Goal: Task Accomplishment & Management: Use online tool/utility

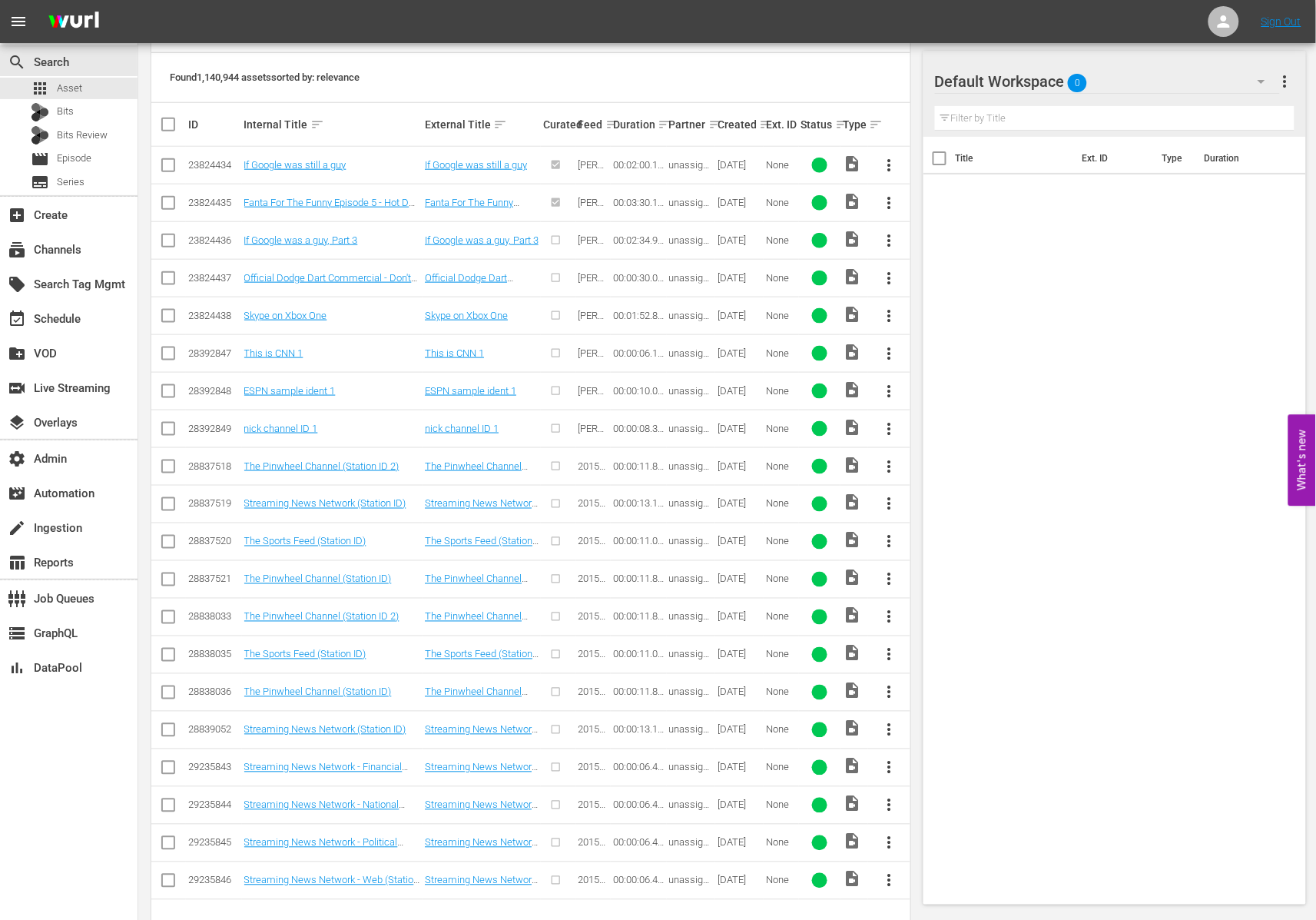
scroll to position [427, 0]
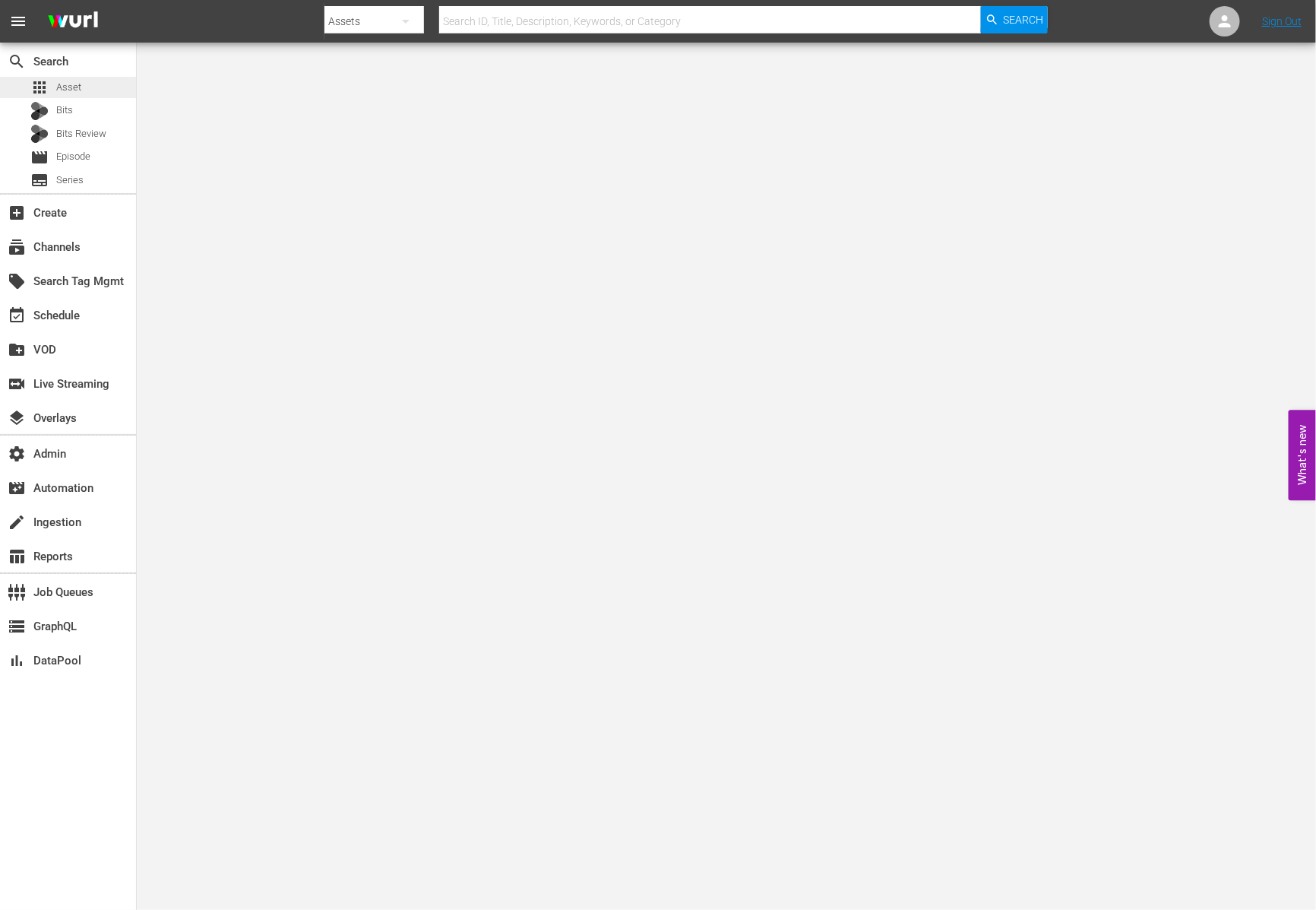
click at [101, 91] on div "apps Asset" at bounding box center [68, 87] width 136 height 21
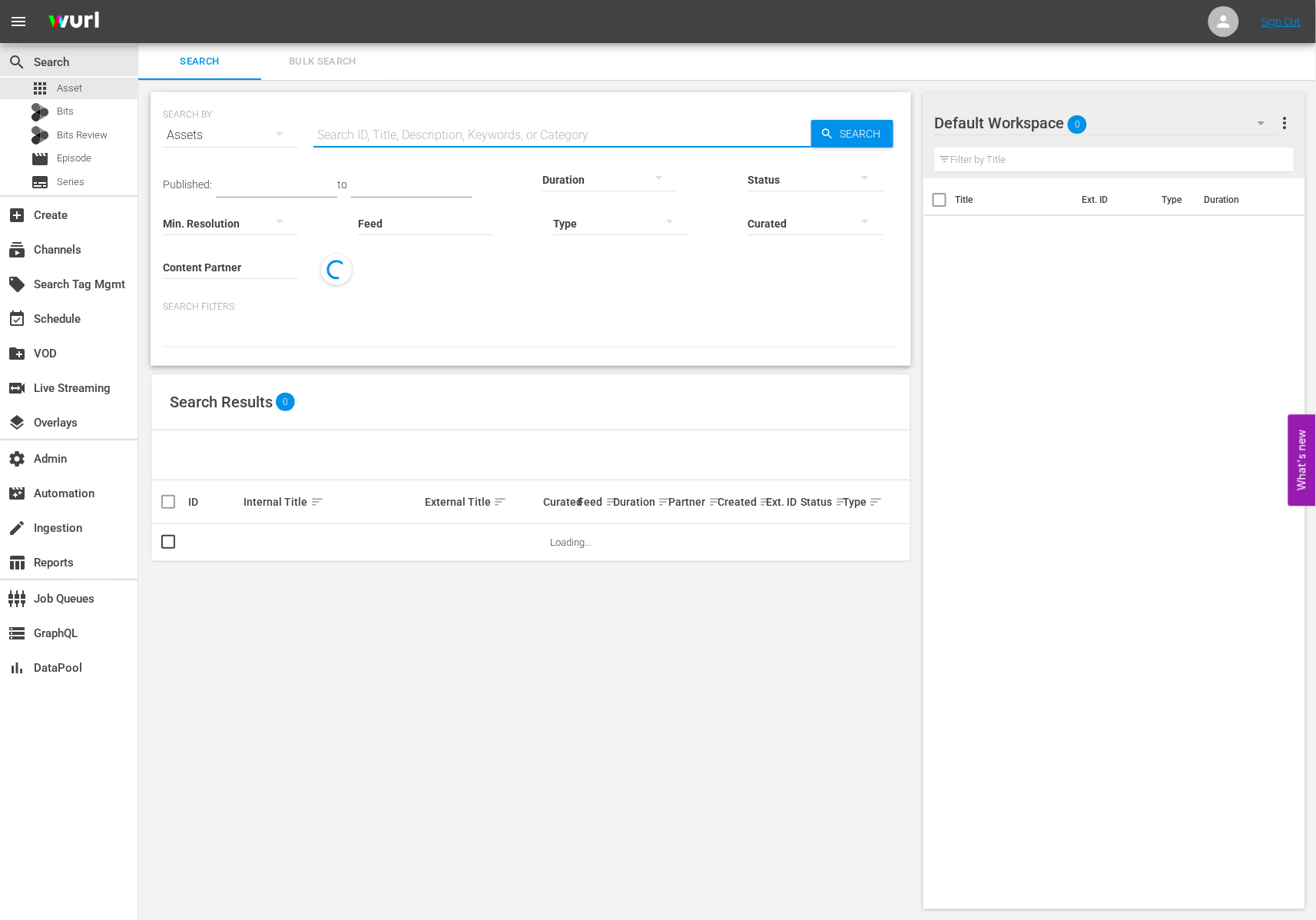
click at [387, 132] on input "text" at bounding box center [562, 135] width 498 height 37
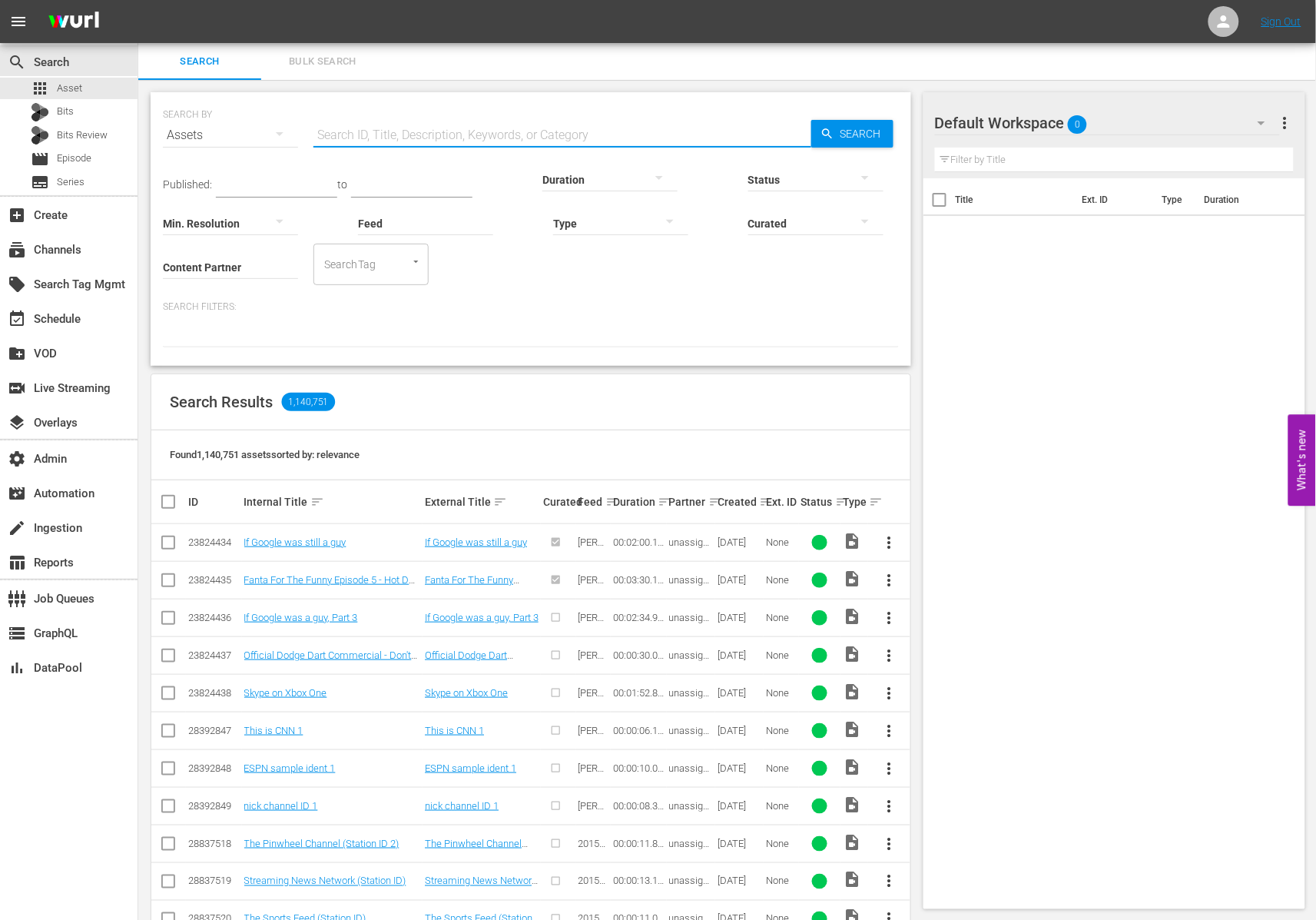
drag, startPoint x: 686, startPoint y: 283, endPoint x: 655, endPoint y: 282, distance: 31.0
click at [686, 283] on div "Published: to Duration Status Min. Resolution Feed Feed Title Type Curated Cont…" at bounding box center [531, 219] width 736 height 132
click at [391, 222] on input "Feed" at bounding box center [426, 224] width 135 height 55
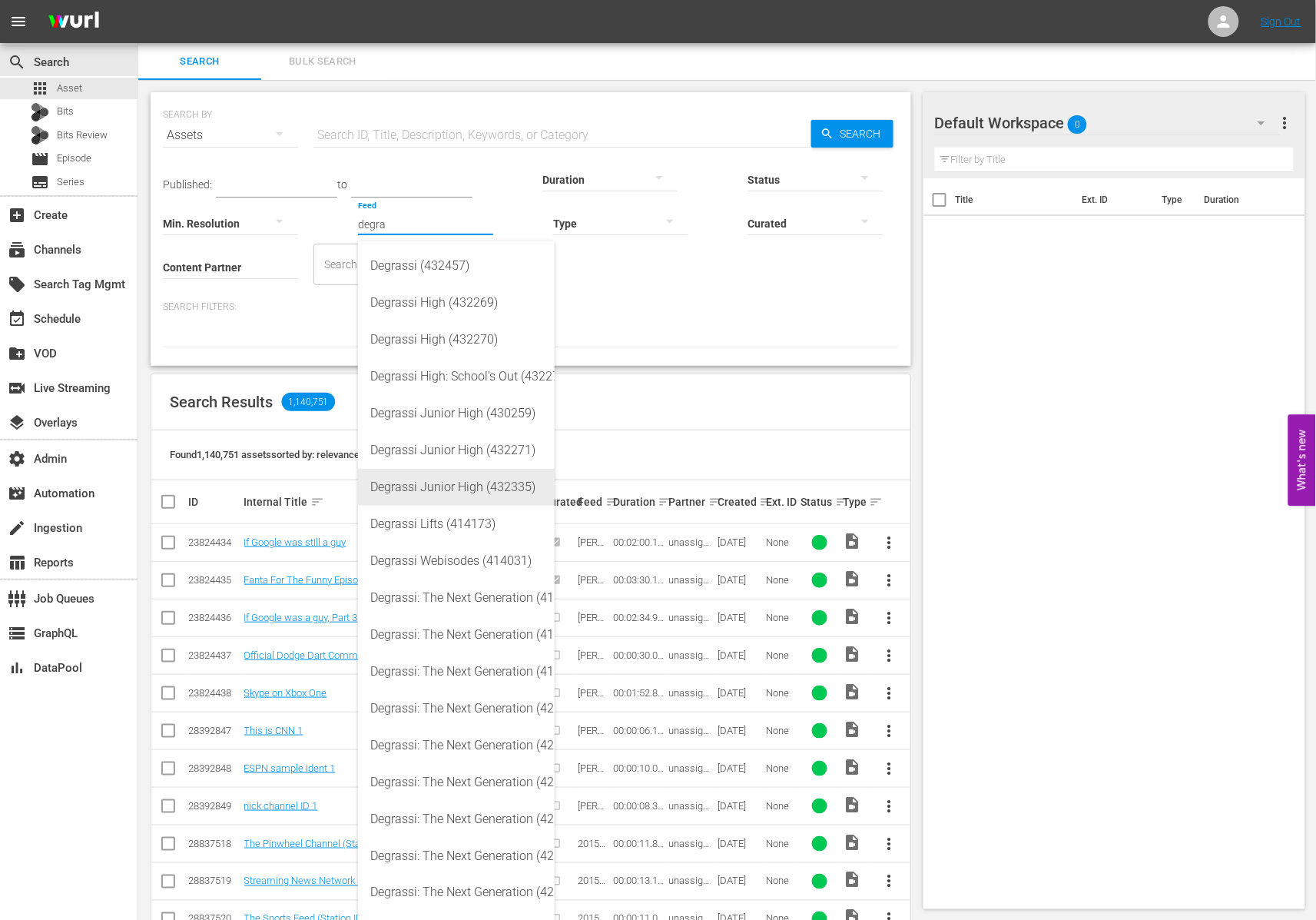
click at [435, 483] on div "Degrassi Junior High (432335)" at bounding box center [456, 488] width 172 height 37
type input "Degrassi Junior High (432335)"
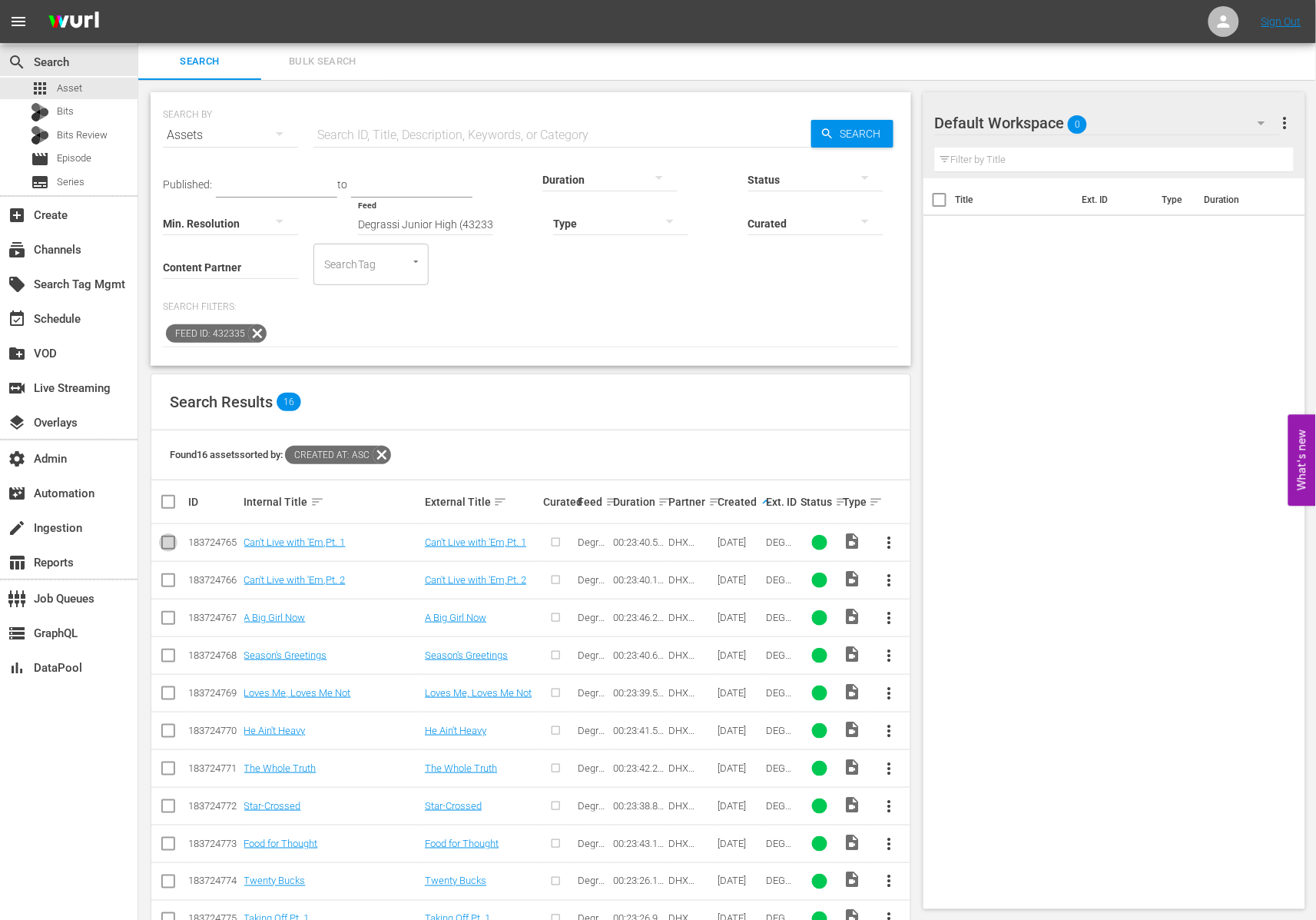
drag, startPoint x: 171, startPoint y: 539, endPoint x: 181, endPoint y: 542, distance: 10.4
click at [171, 539] on input "checkbox" at bounding box center [168, 546] width 18 height 18
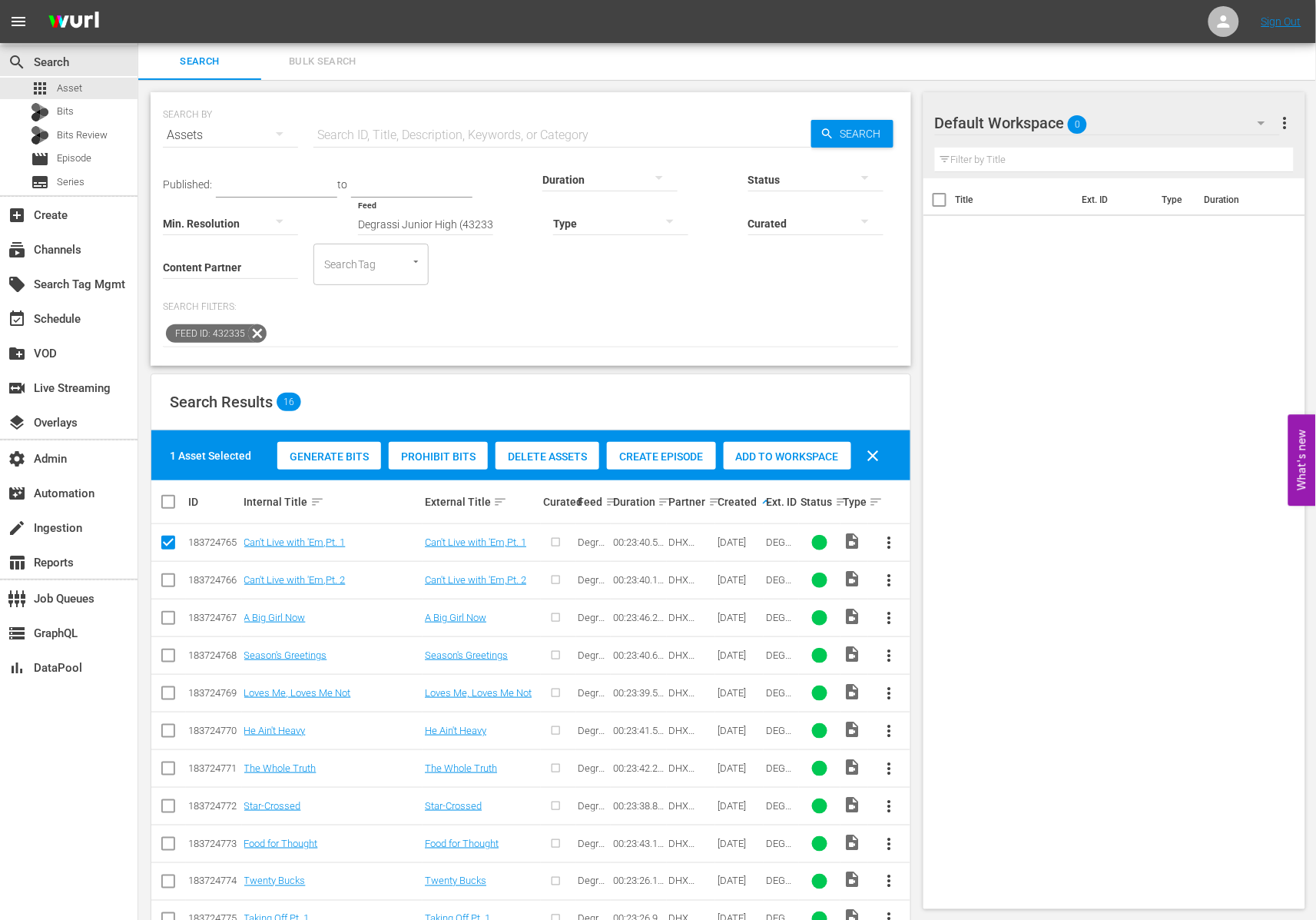
click at [650, 461] on div "Create Episode" at bounding box center [661, 456] width 109 height 29
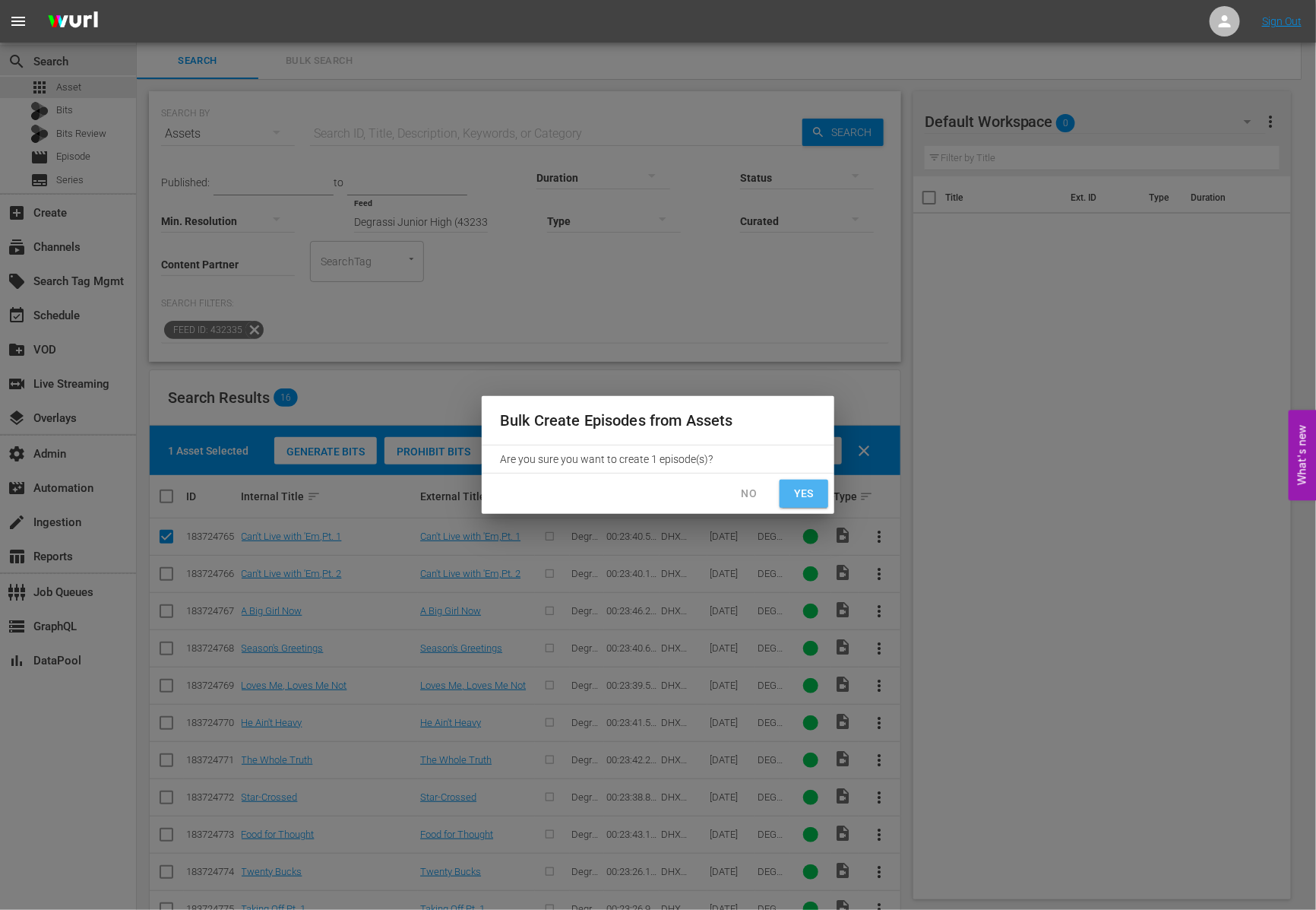
click at [795, 487] on span "Yes" at bounding box center [804, 494] width 25 height 19
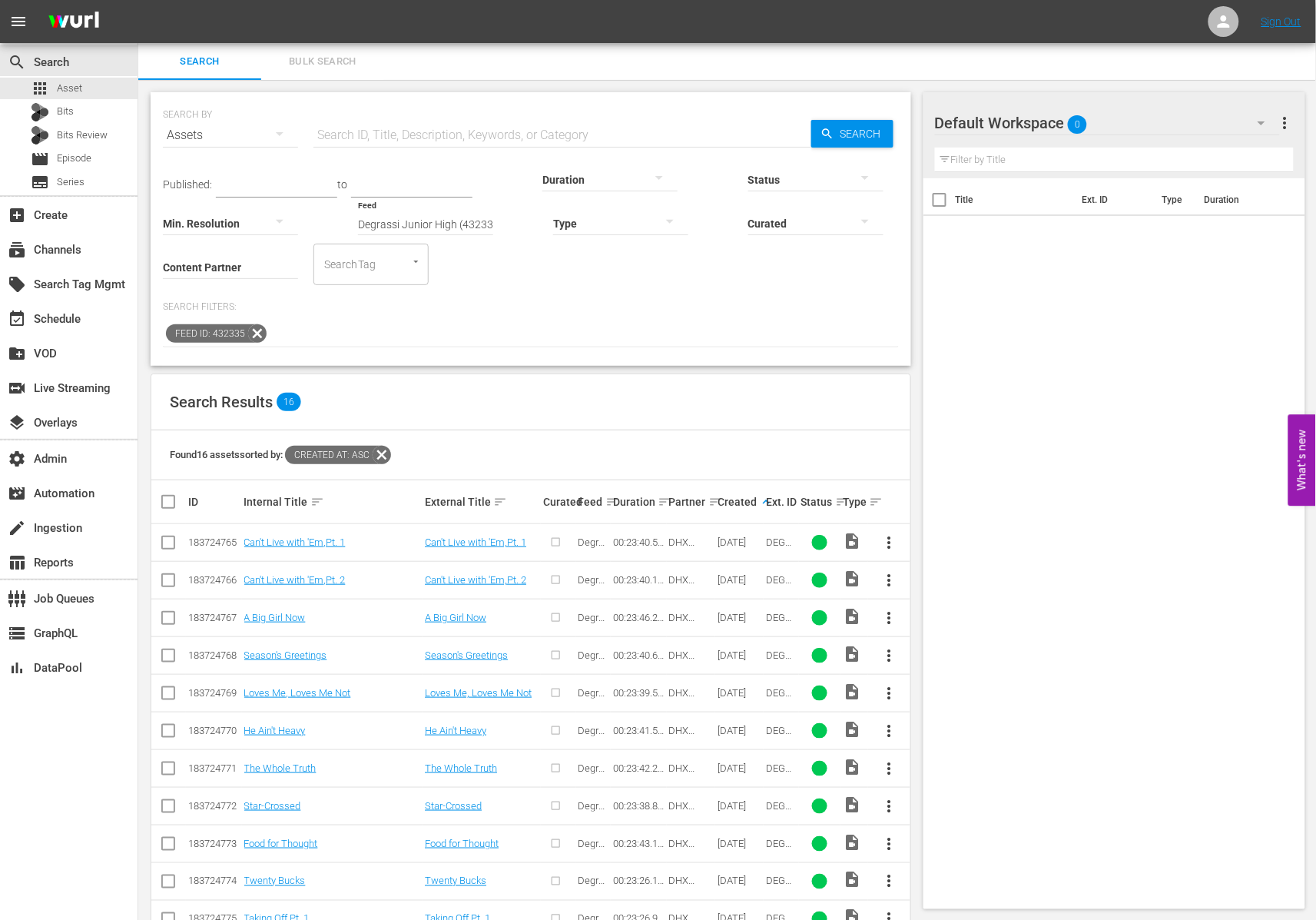
click at [171, 545] on input "checkbox" at bounding box center [168, 546] width 18 height 18
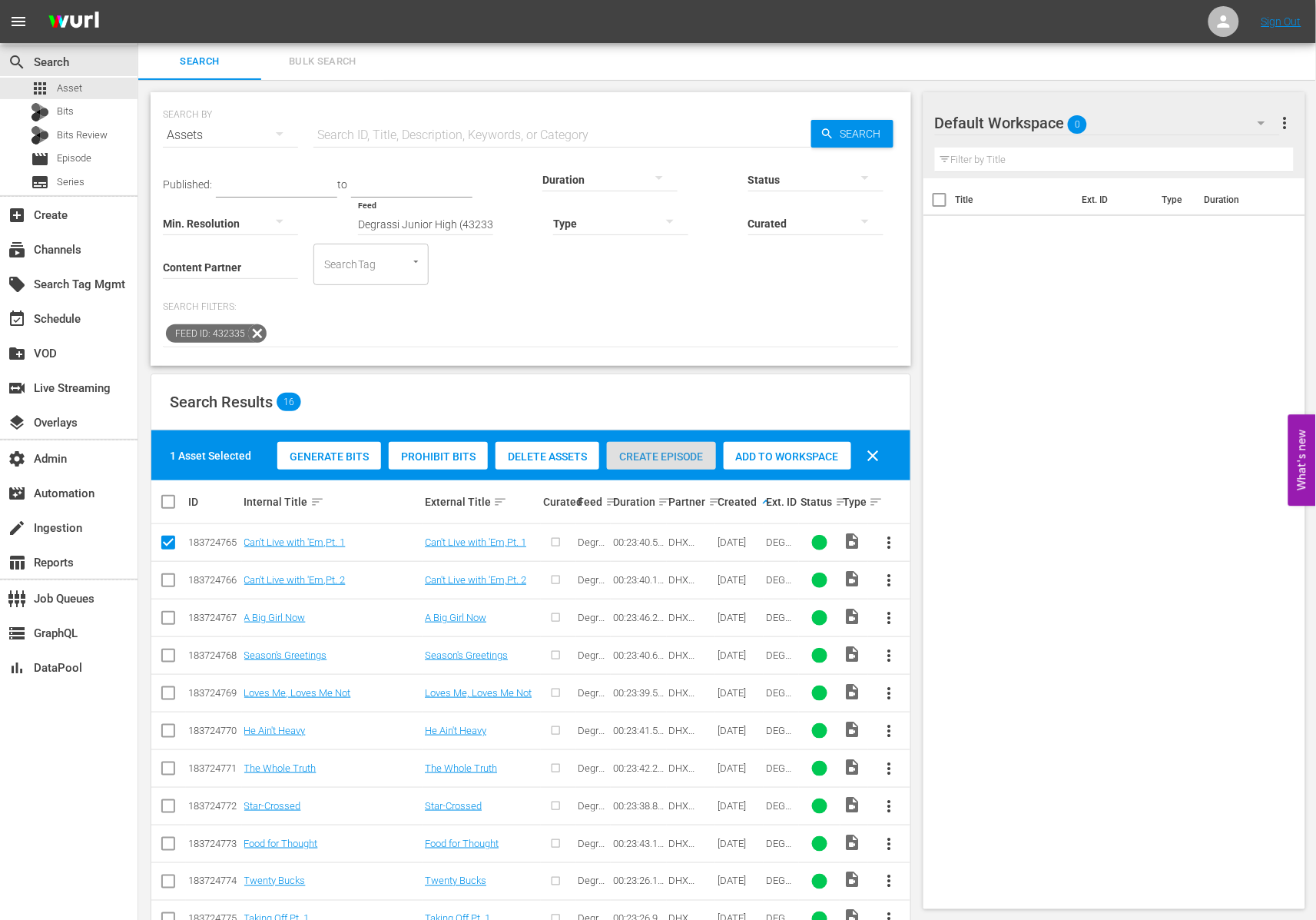
click at [656, 452] on span "Create Episode" at bounding box center [661, 456] width 109 height 12
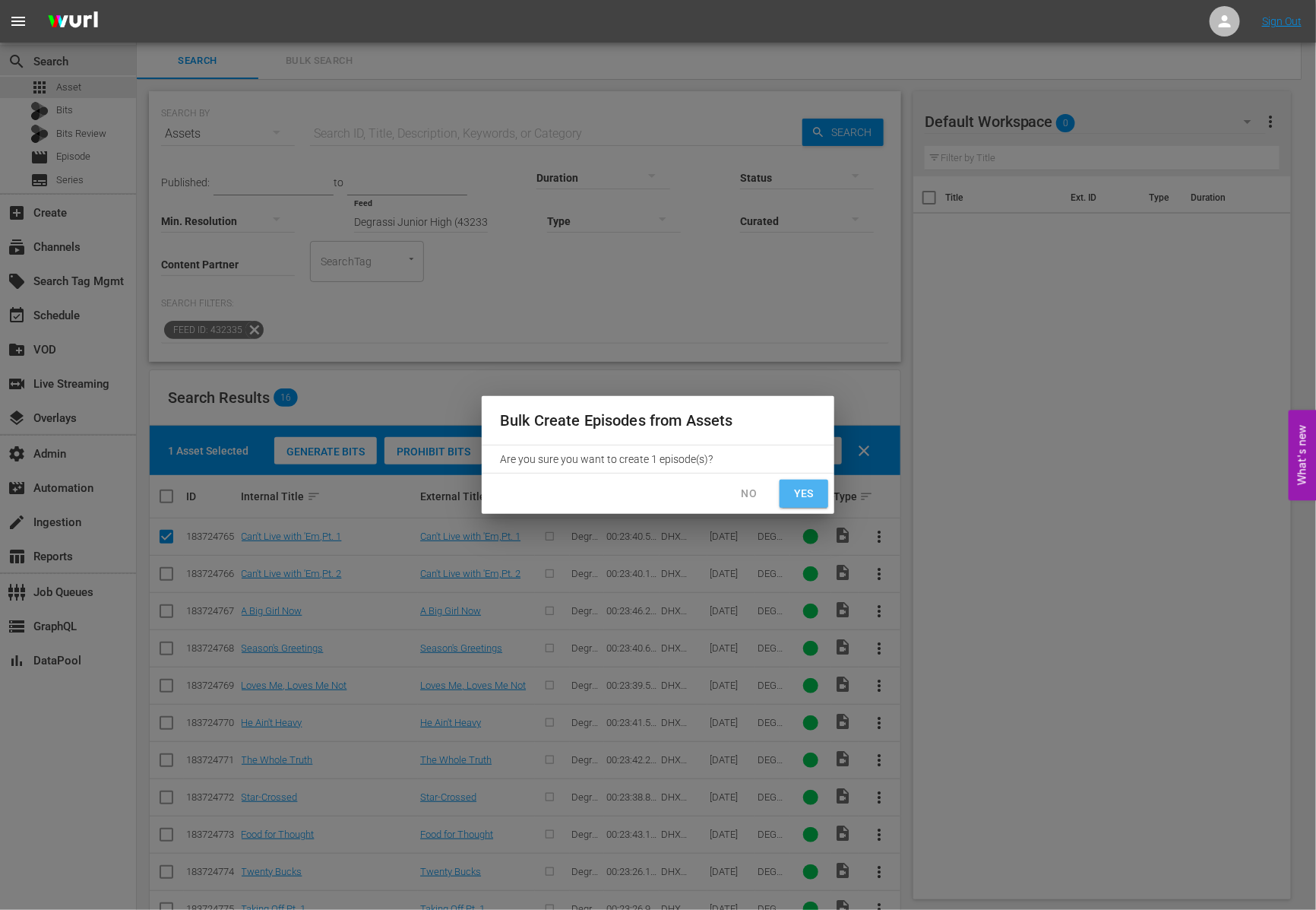
click at [804, 488] on span "Yes" at bounding box center [804, 494] width 25 height 19
checkbox input "false"
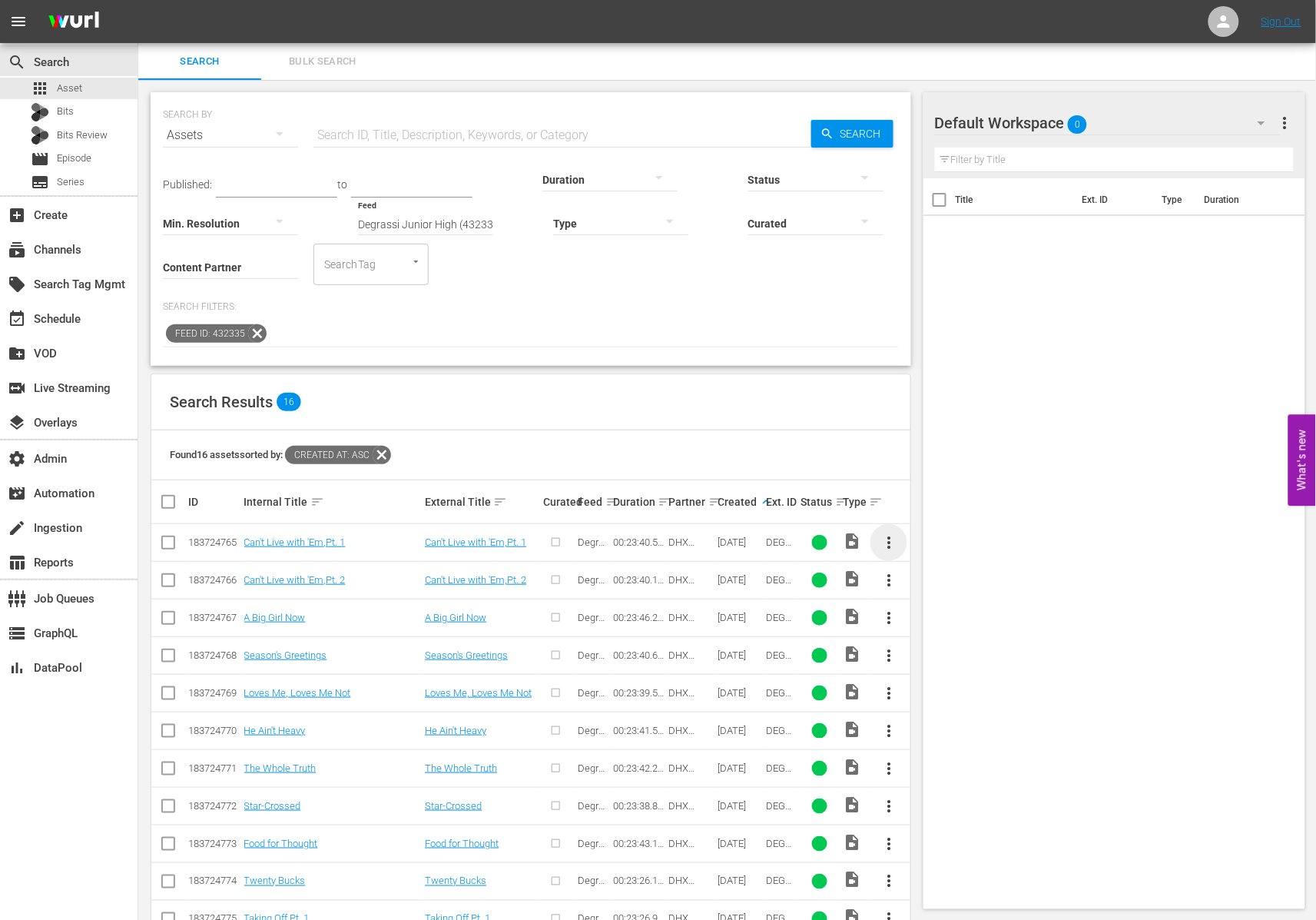
click at [894, 539] on span "more_vert" at bounding box center [889, 542] width 18 height 18
click at [855, 448] on div "Found 16 assets sorted by: Created At: asc" at bounding box center [531, 456] width 759 height 50
